Goal: Connect with others: Participate in discussion

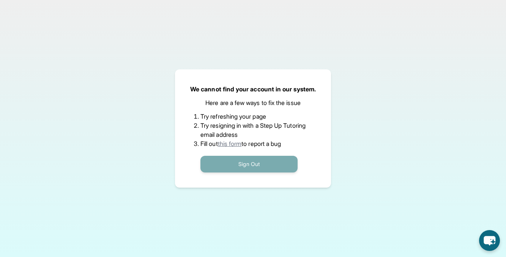
click at [230, 166] on button "Sign Out" at bounding box center [248, 164] width 97 height 17
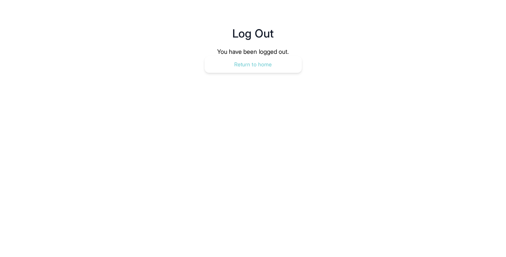
click at [260, 63] on button "Return to home" at bounding box center [253, 64] width 97 height 17
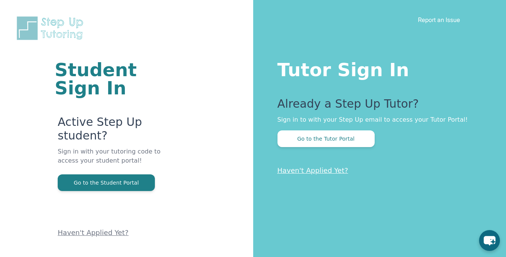
click at [328, 137] on button "Go to the Tutor Portal" at bounding box center [326, 139] width 97 height 17
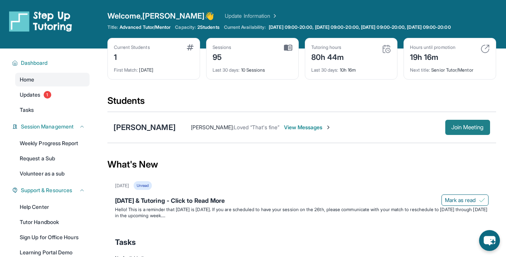
click at [468, 132] on button "Join Meeting" at bounding box center [467, 127] width 45 height 15
